Goal: Information Seeking & Learning: Learn about a topic

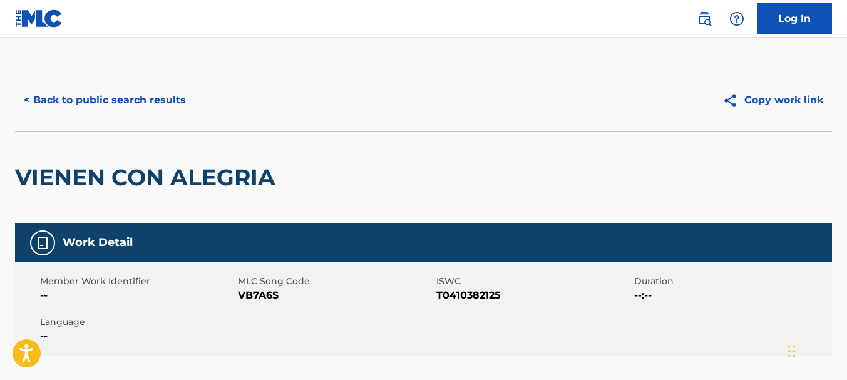
scroll to position [92, 0]
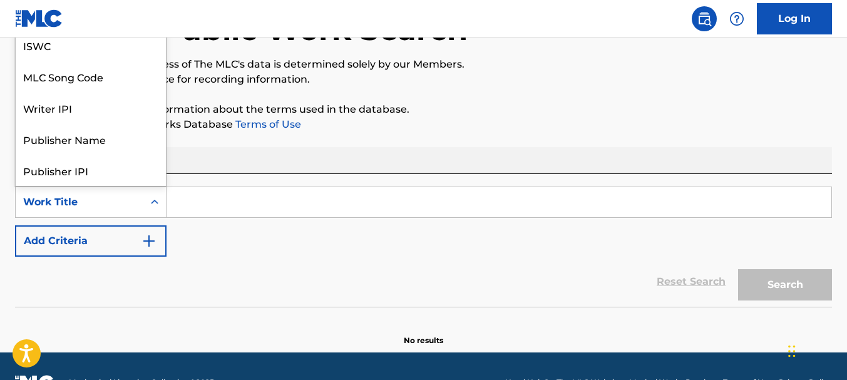
click at [124, 199] on div "Work Title" at bounding box center [79, 202] width 113 height 15
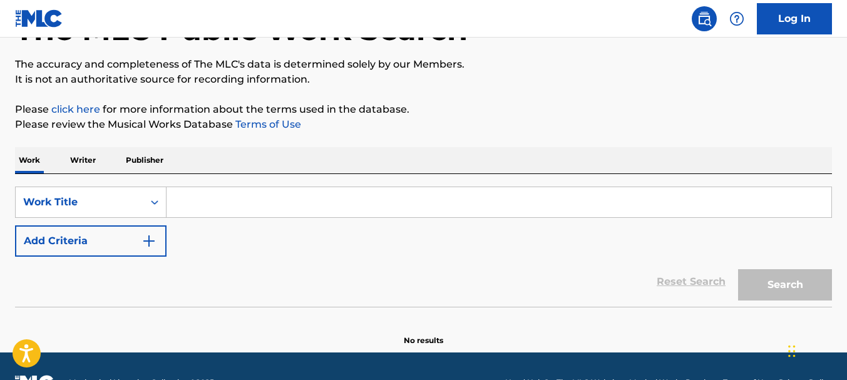
click at [184, 198] on input "Search Form" at bounding box center [498, 202] width 665 height 30
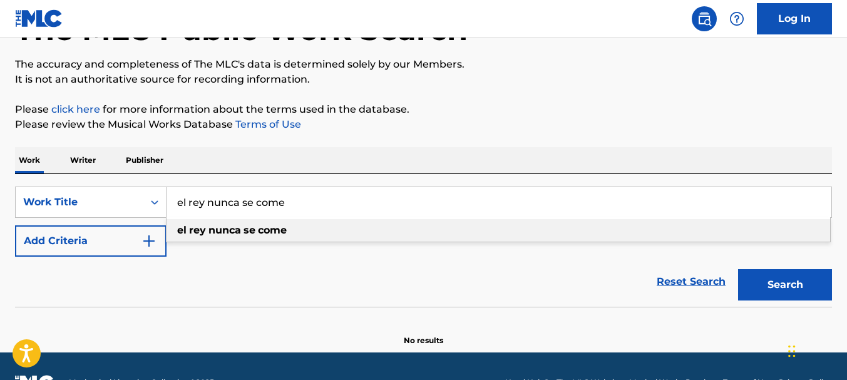
type input "el rey nunca se come"
click at [208, 230] on strong "nunca" at bounding box center [224, 230] width 33 height 12
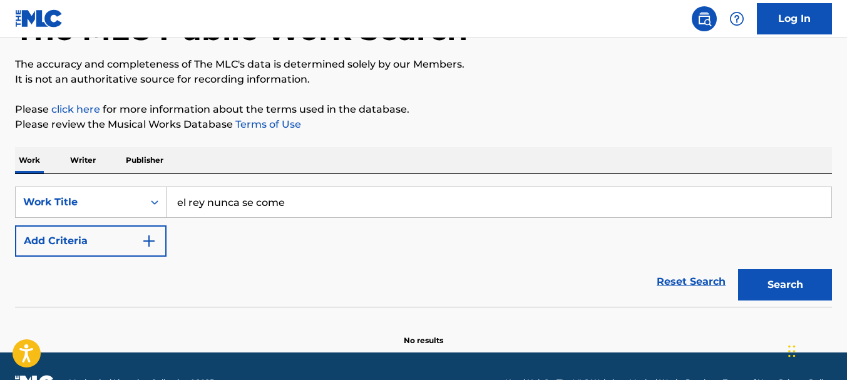
click at [780, 292] on button "Search" at bounding box center [785, 284] width 94 height 31
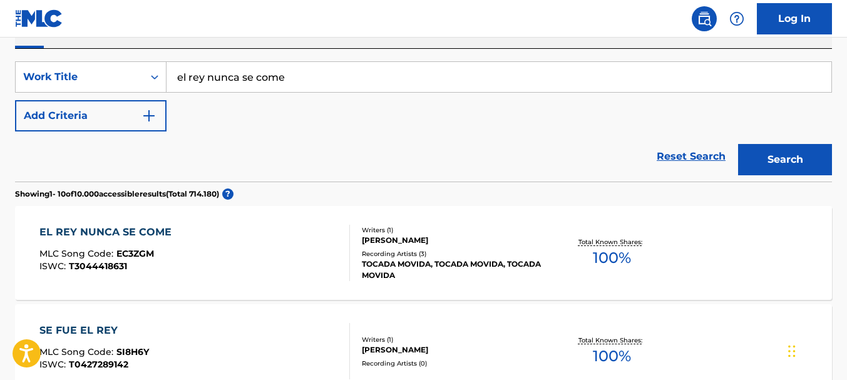
scroll to position [213, 0]
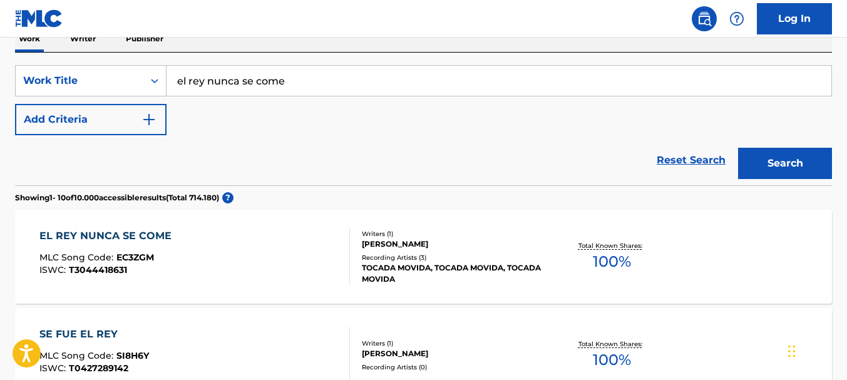
click at [613, 252] on span "100 %" at bounding box center [612, 261] width 38 height 23
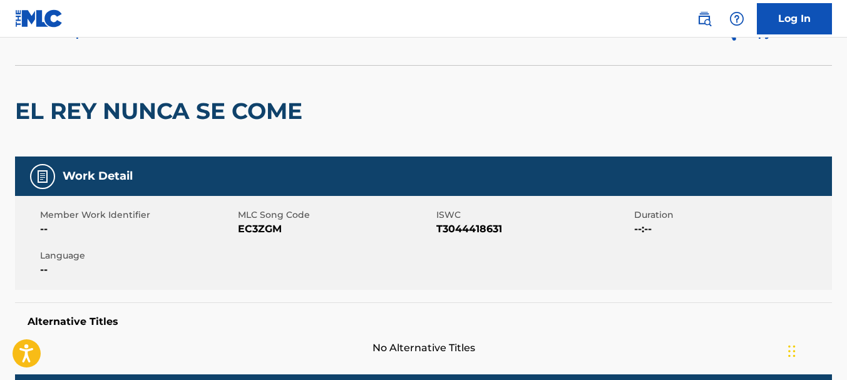
scroll to position [63, 0]
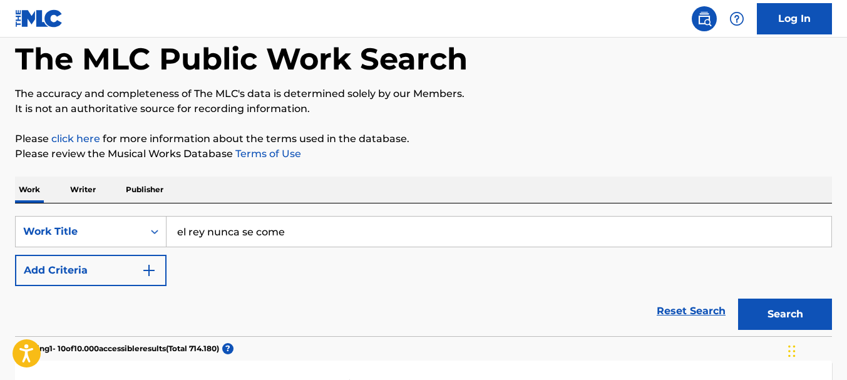
scroll to position [213, 0]
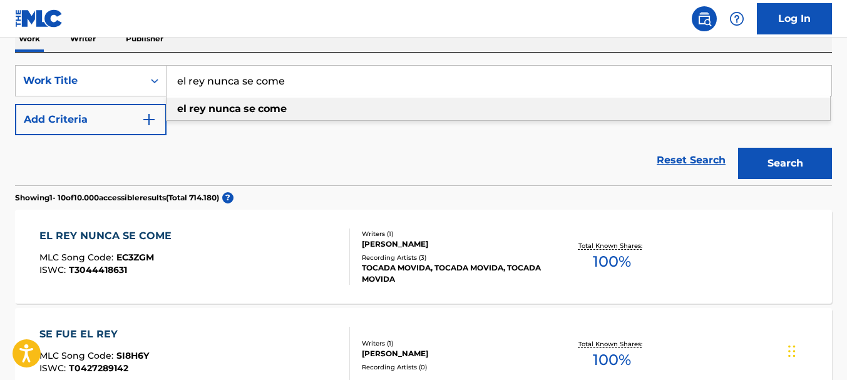
drag, startPoint x: 310, startPoint y: 83, endPoint x: 173, endPoint y: 82, distance: 137.0
click at [173, 81] on input "el rey nunca se come" at bounding box center [498, 81] width 665 height 30
type input "que digo peon al paso"
click at [214, 104] on strong "digo" at bounding box center [211, 109] width 23 height 12
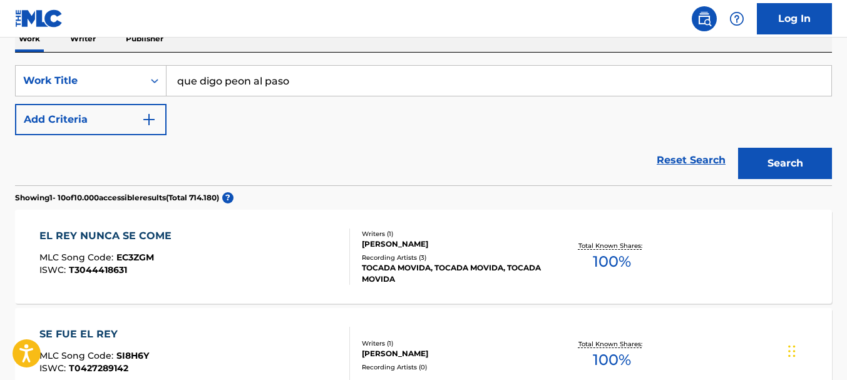
click at [782, 165] on button "Search" at bounding box center [785, 163] width 94 height 31
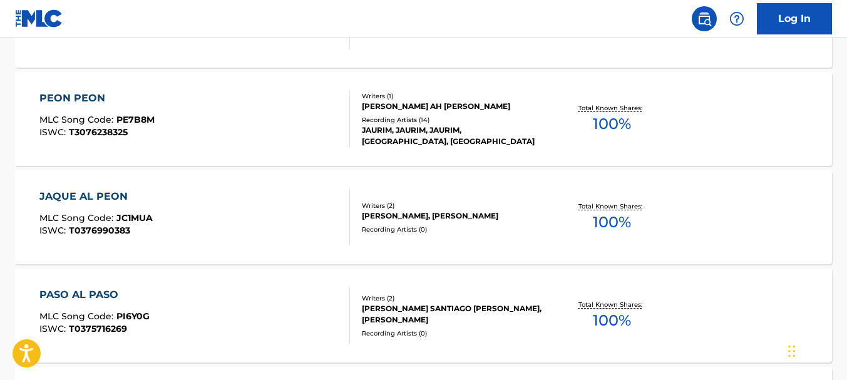
scroll to position [651, 0]
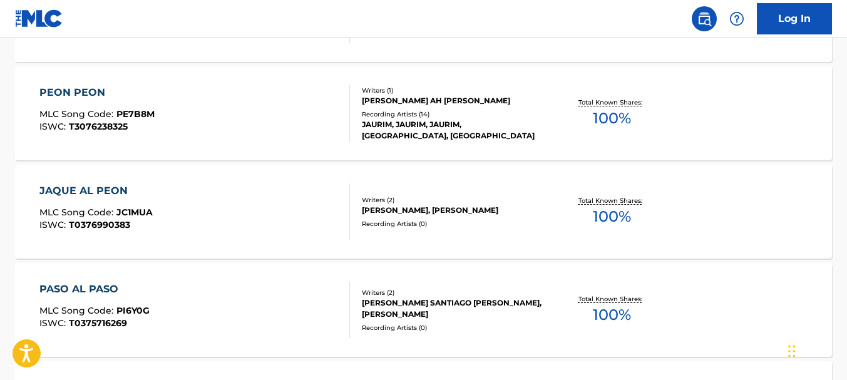
click at [463, 207] on div "[PERSON_NAME], [PERSON_NAME]" at bounding box center [453, 210] width 182 height 11
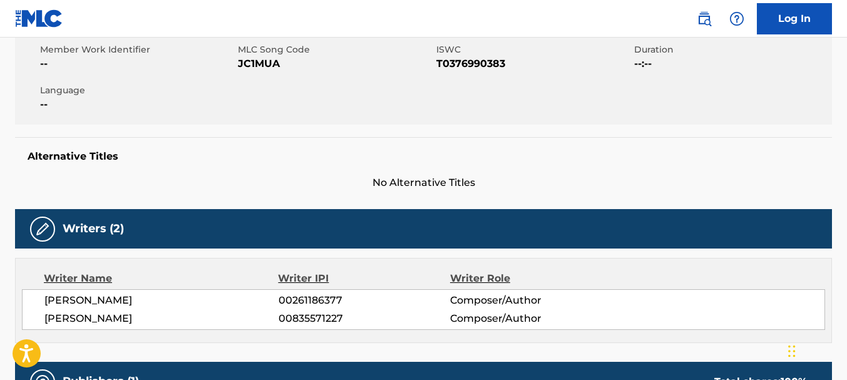
scroll to position [375, 0]
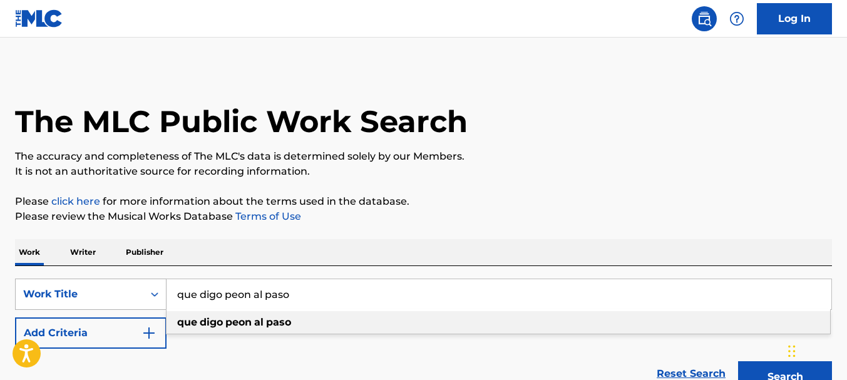
drag, startPoint x: 306, startPoint y: 294, endPoint x: 152, endPoint y: 297, distance: 153.9
click at [152, 297] on div "SearchWithCriteria8242a046-ee6d-43ff-884e-ccfe7cbe20de Work Title que digo peon…" at bounding box center [423, 293] width 817 height 31
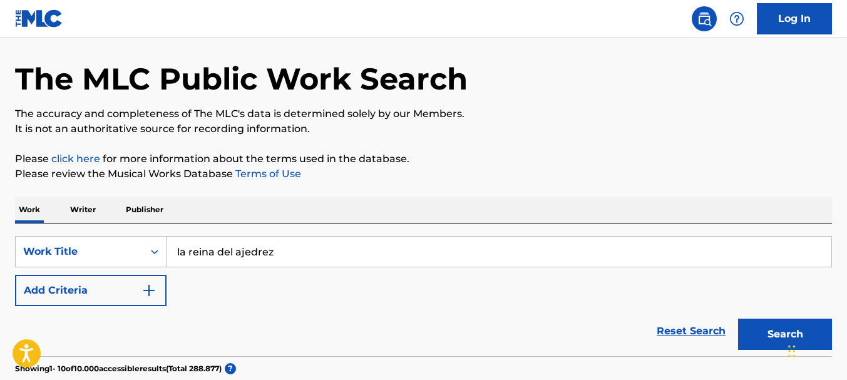
scroll to position [63, 0]
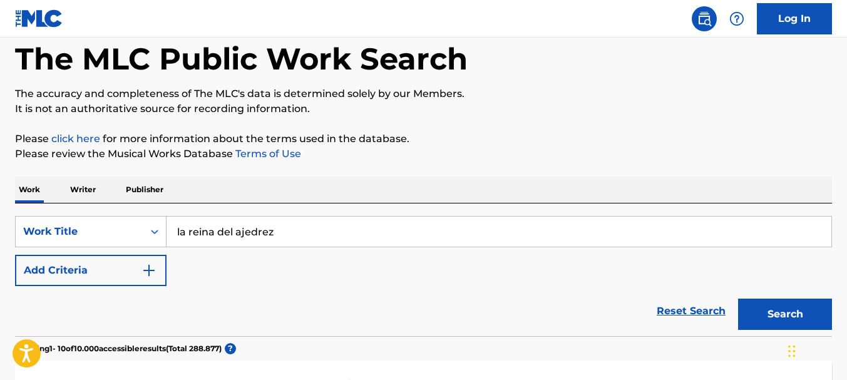
type input "la reina del ajedrez"
click at [765, 310] on button "Search" at bounding box center [785, 313] width 94 height 31
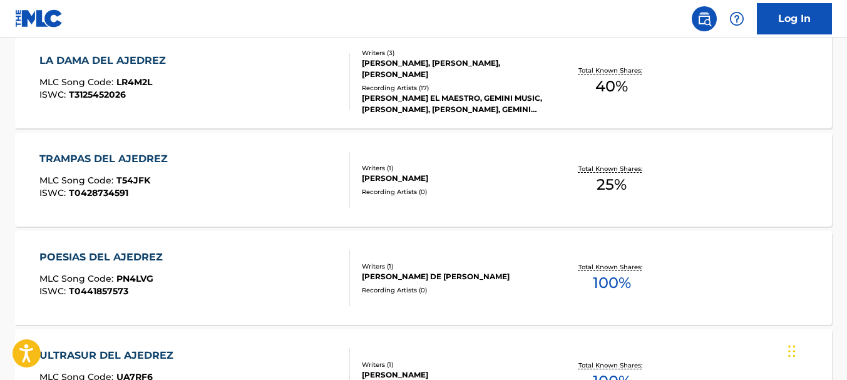
scroll to position [777, 0]
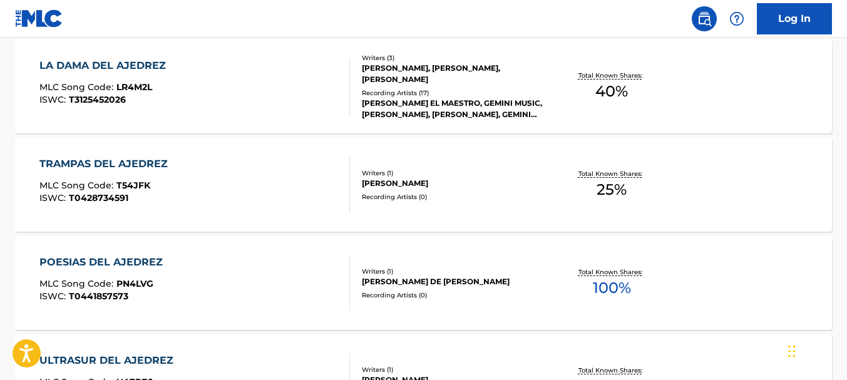
click at [118, 167] on div "TRAMPAS DEL AJEDREZ" at bounding box center [106, 163] width 135 height 15
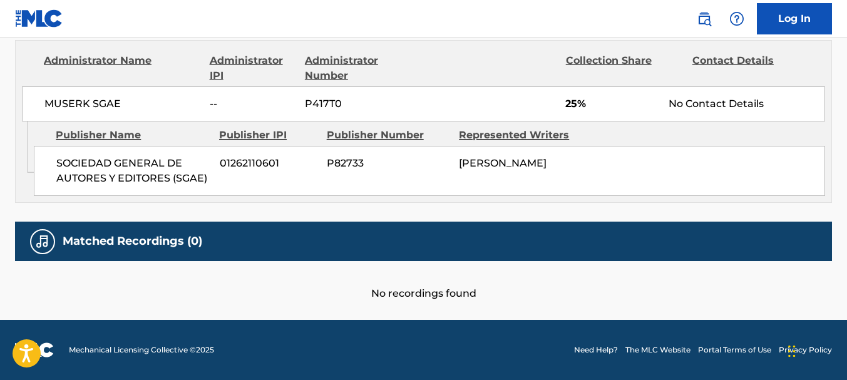
scroll to position [405, 0]
